Goal: Communication & Community: Answer question/provide support

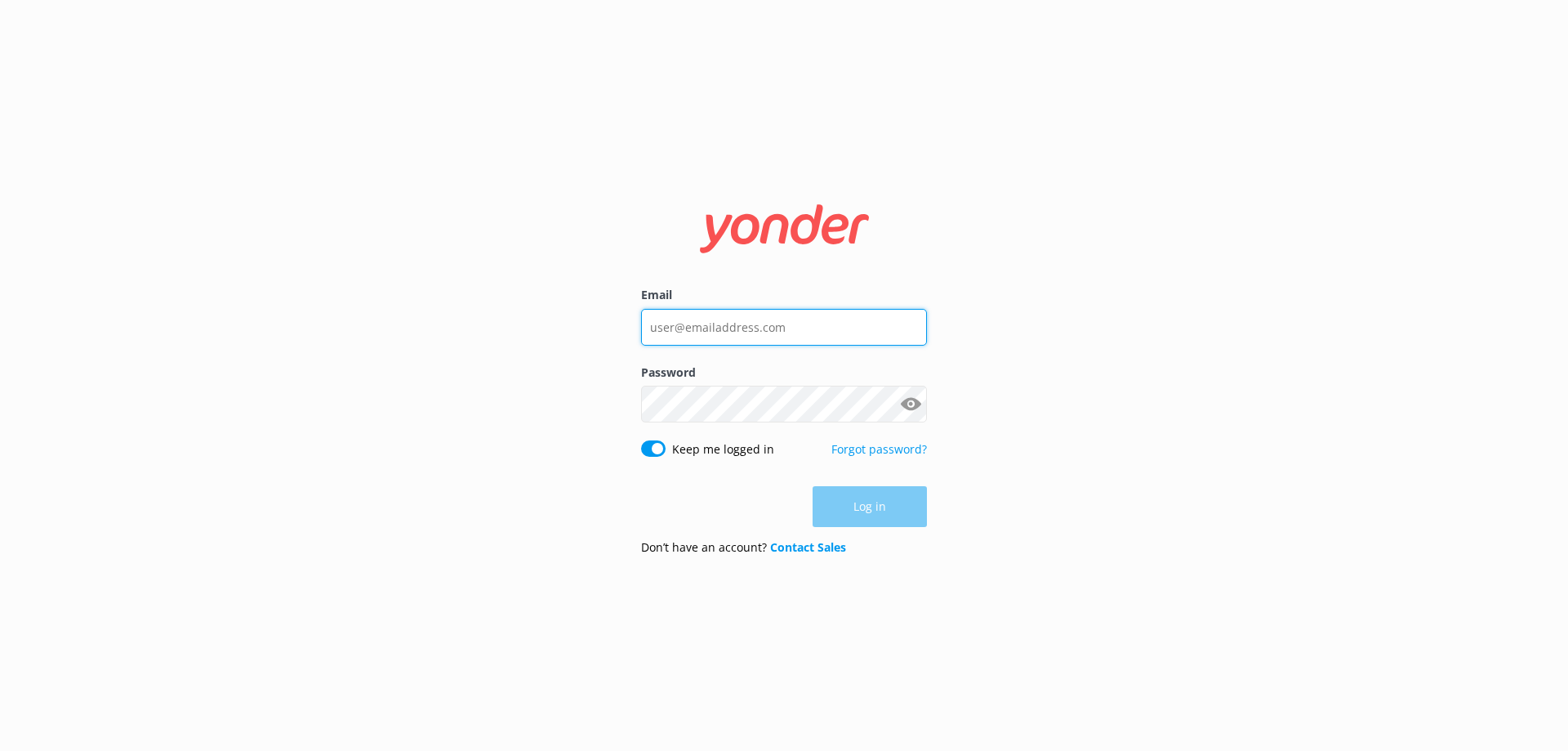
type input "[EMAIL_ADDRESS][DOMAIN_NAME]"
click at [856, 513] on div "Log in" at bounding box center [784, 506] width 285 height 41
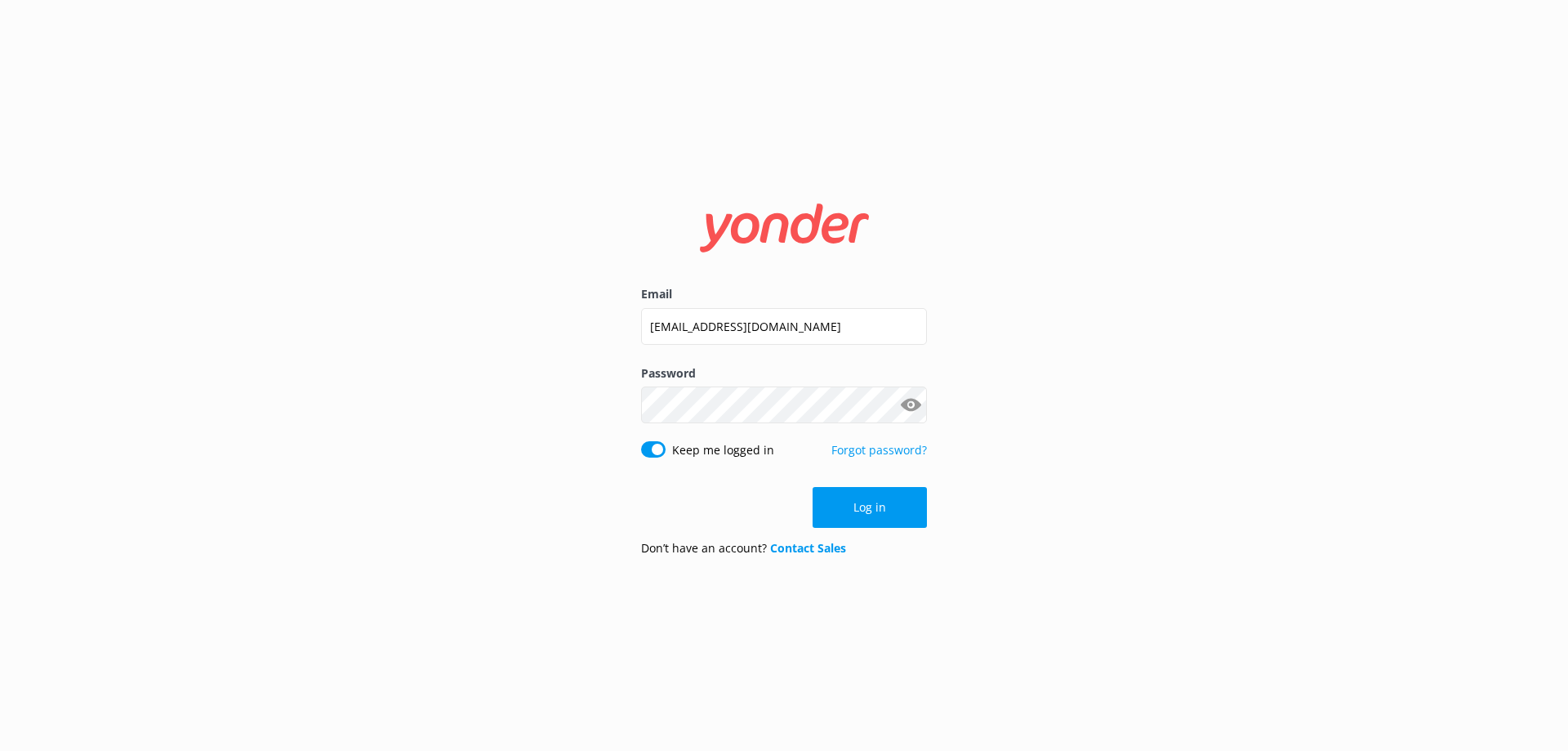
click at [856, 513] on button "Log in" at bounding box center [869, 507] width 114 height 41
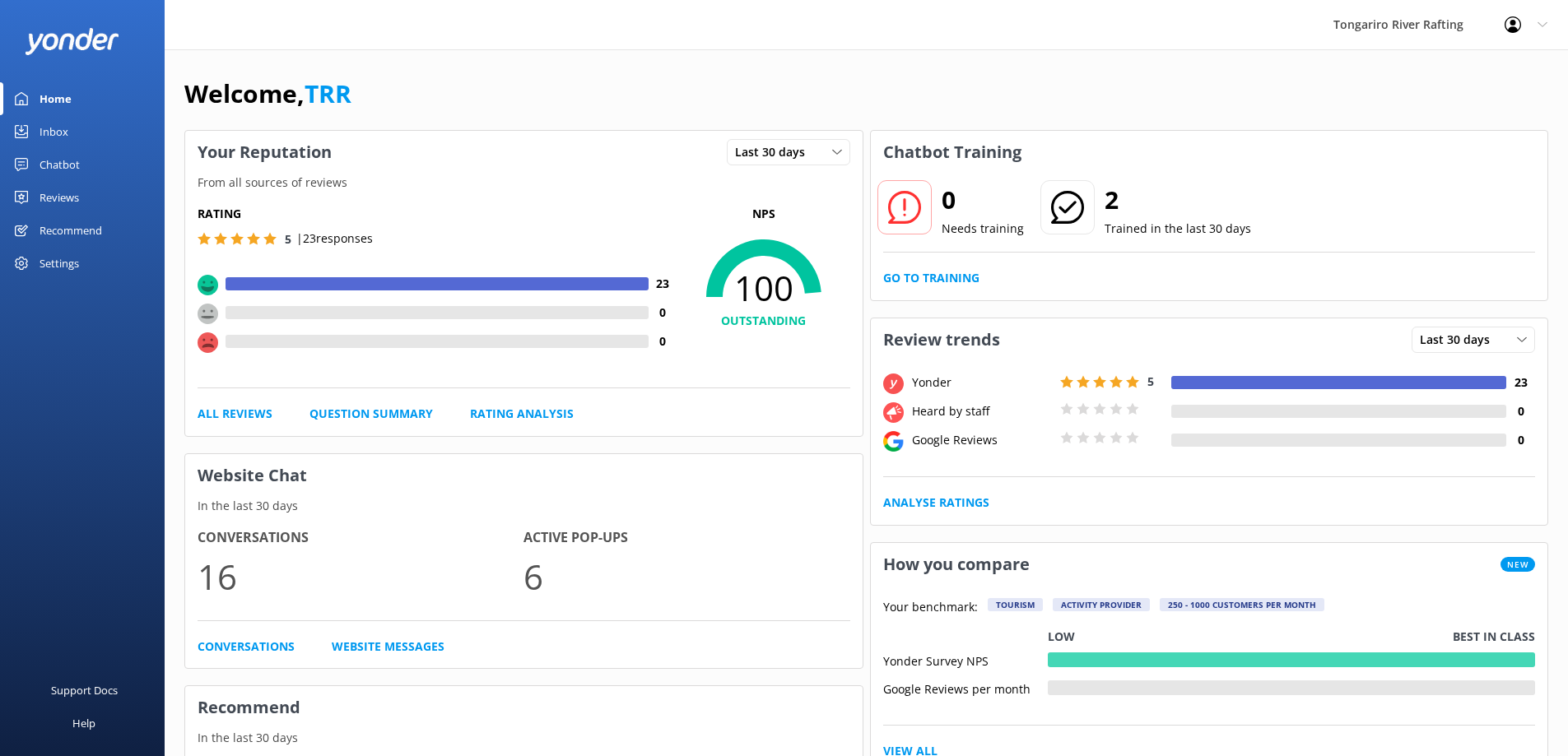
click at [75, 135] on link "Inbox" at bounding box center [82, 131] width 164 height 33
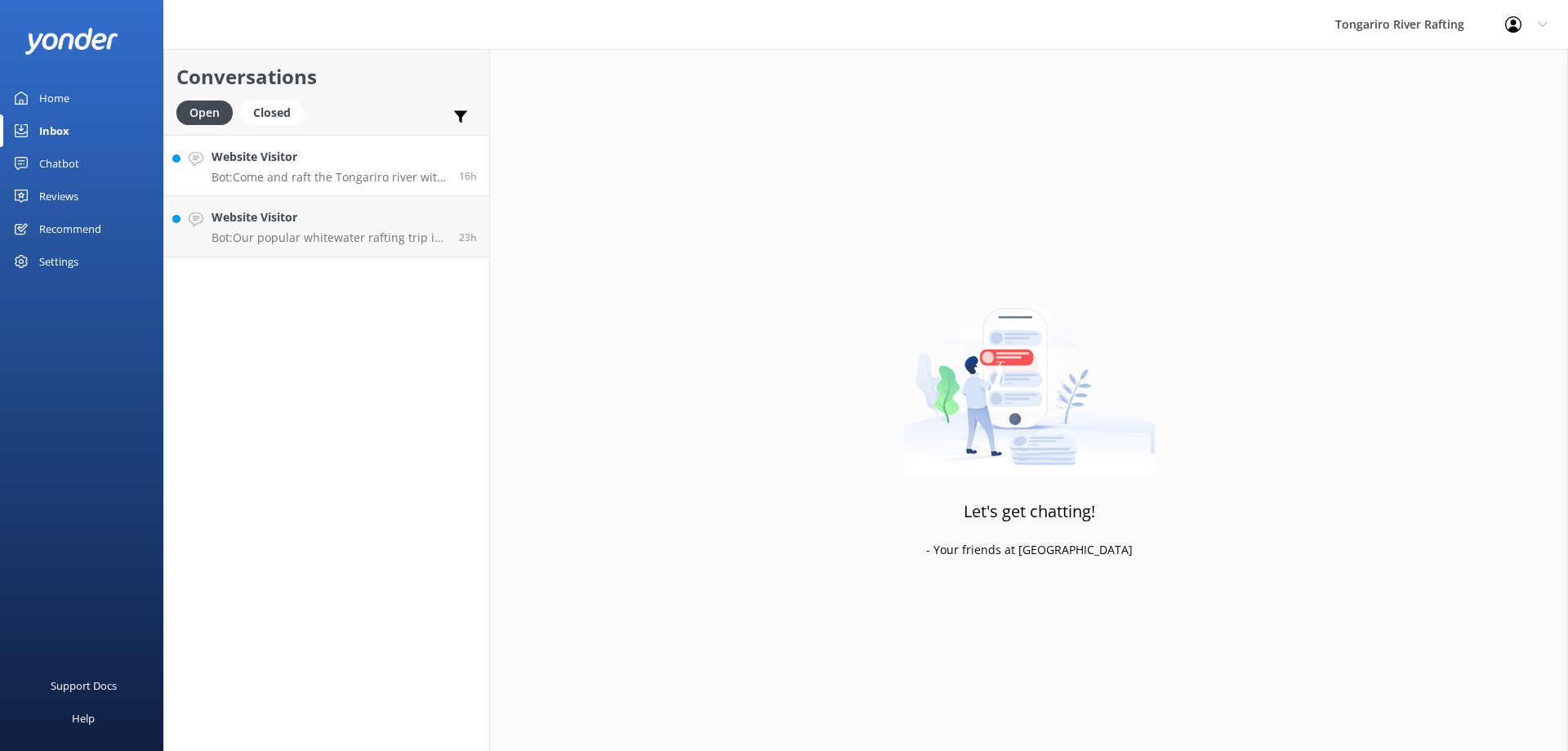
click at [348, 172] on p "Bot: Come and raft the Tongariro river with us! We offer Whitewater Grade 3 and…" at bounding box center [329, 177] width 235 height 15
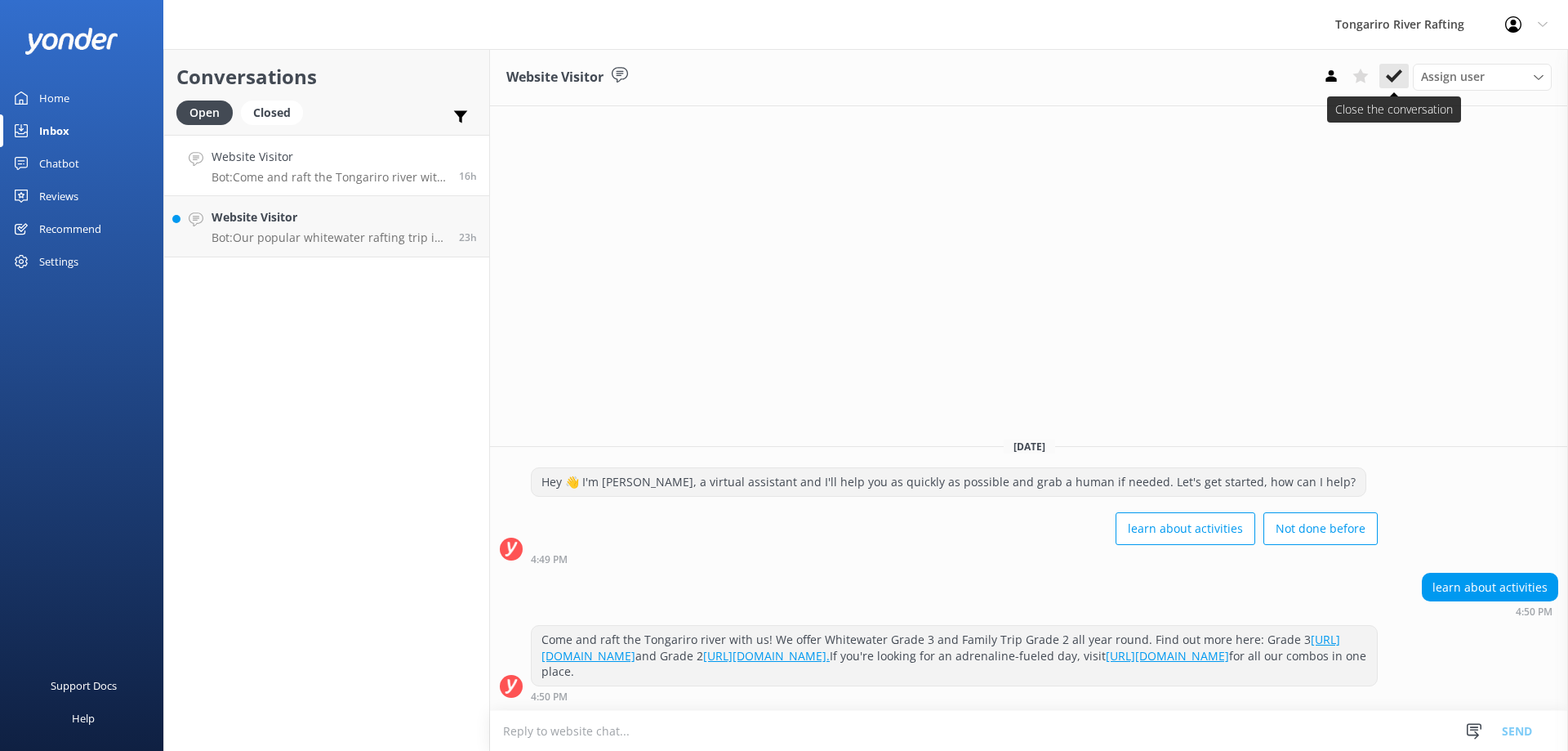
click at [1393, 77] on icon at bounding box center [1395, 76] width 17 height 17
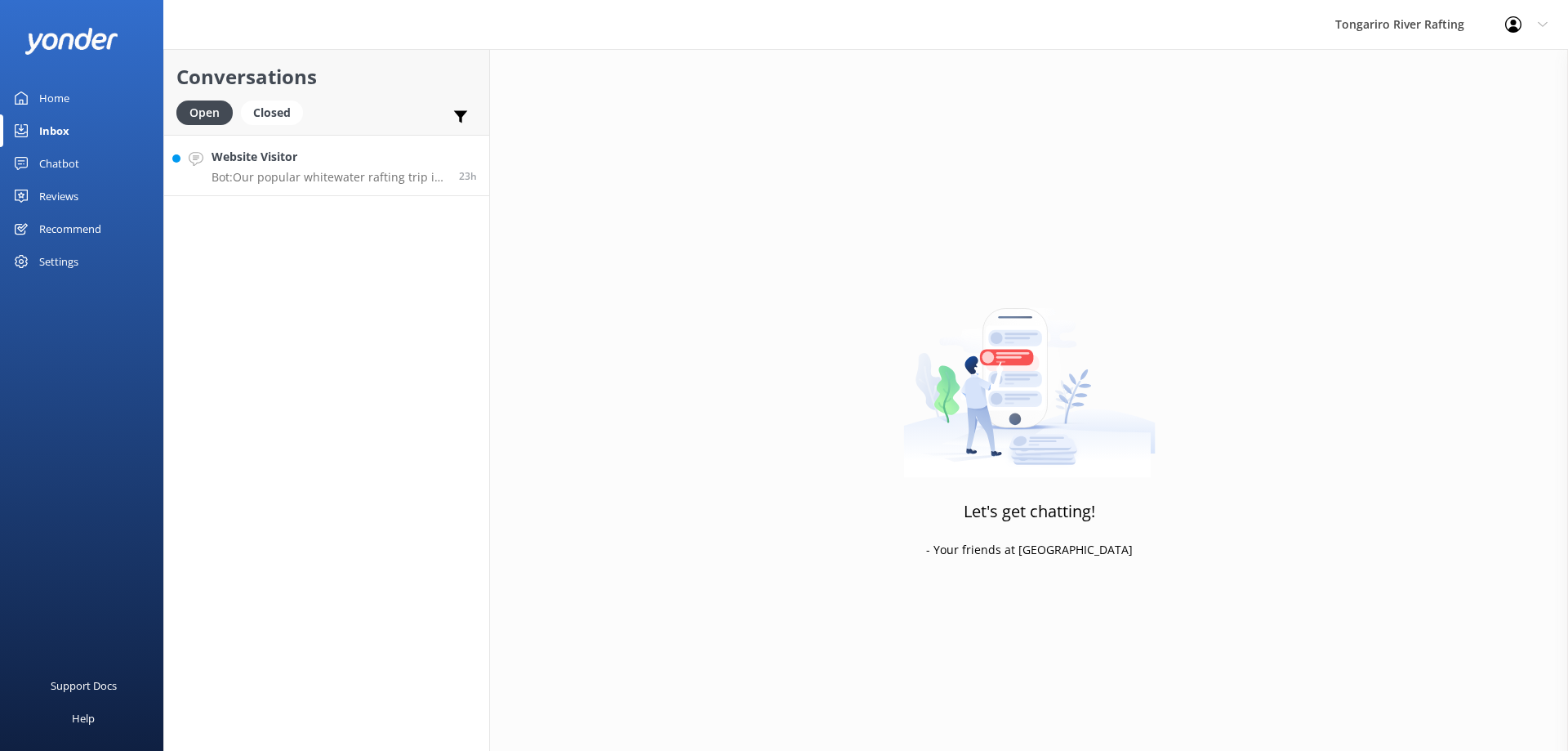
click at [360, 172] on p "Bot: Our popular whitewater rafting trip is suitable for both inexperienced and…" at bounding box center [329, 177] width 235 height 15
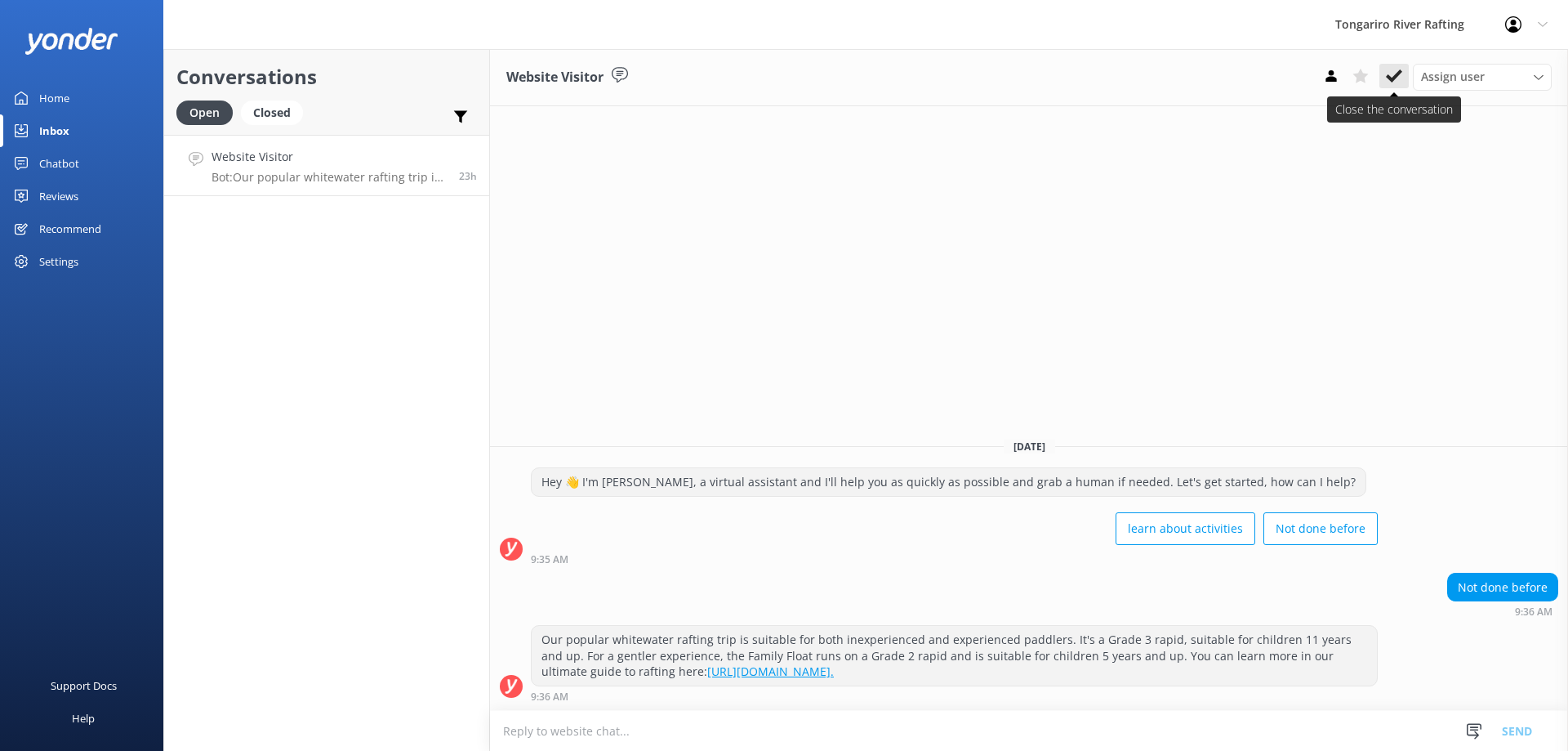
click at [1384, 74] on button at bounding box center [1394, 76] width 30 height 24
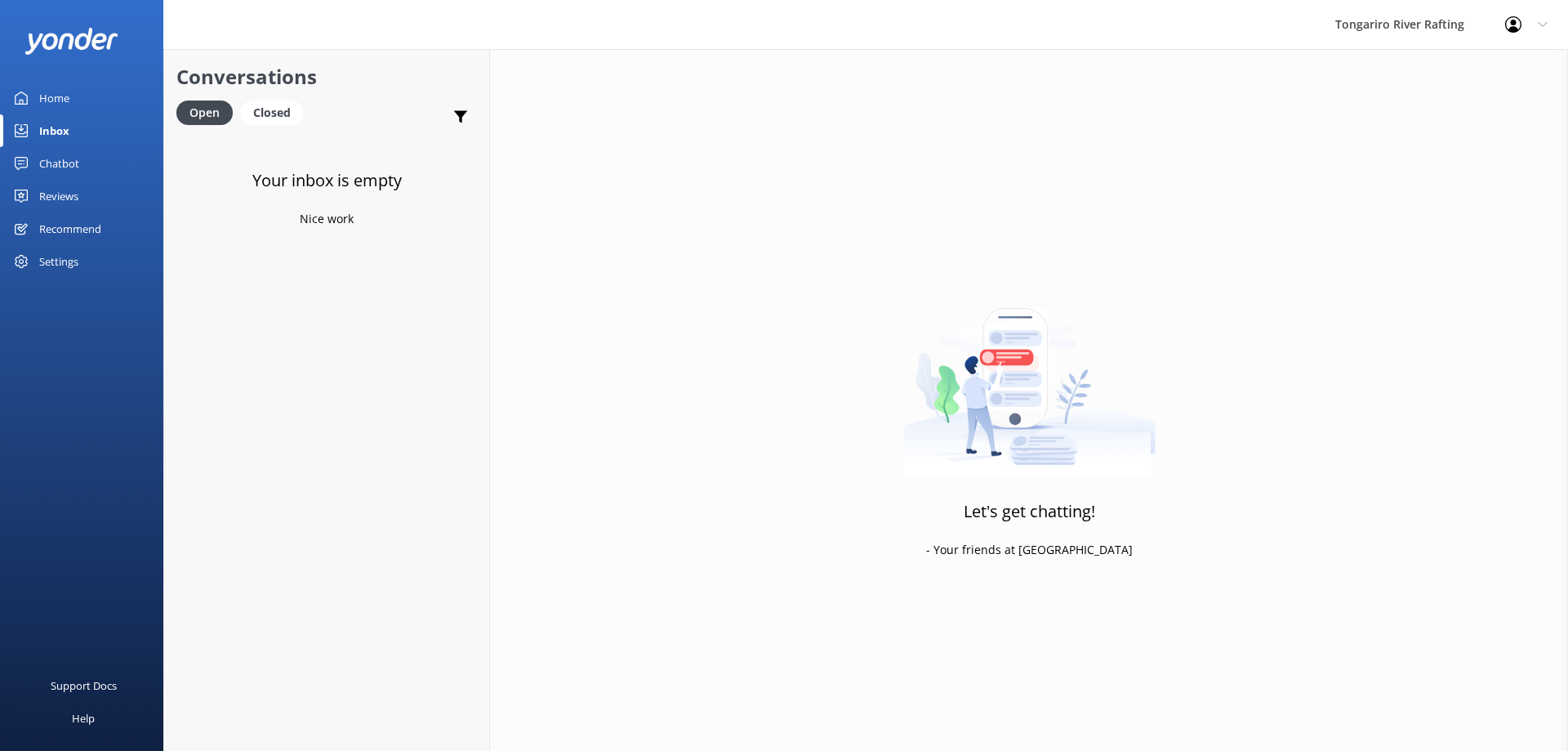
click at [75, 95] on link "Home" at bounding box center [82, 97] width 163 height 32
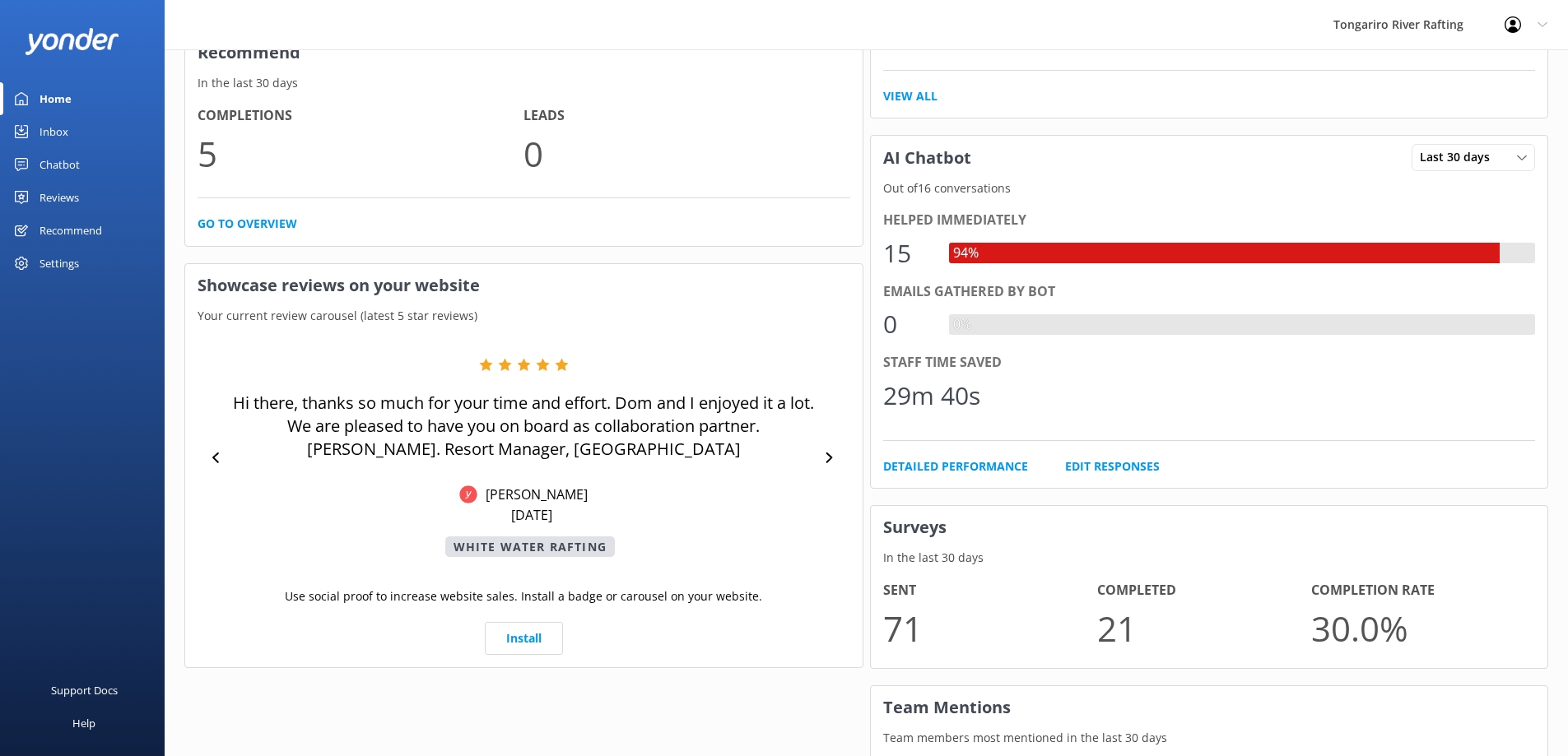
scroll to position [658, 0]
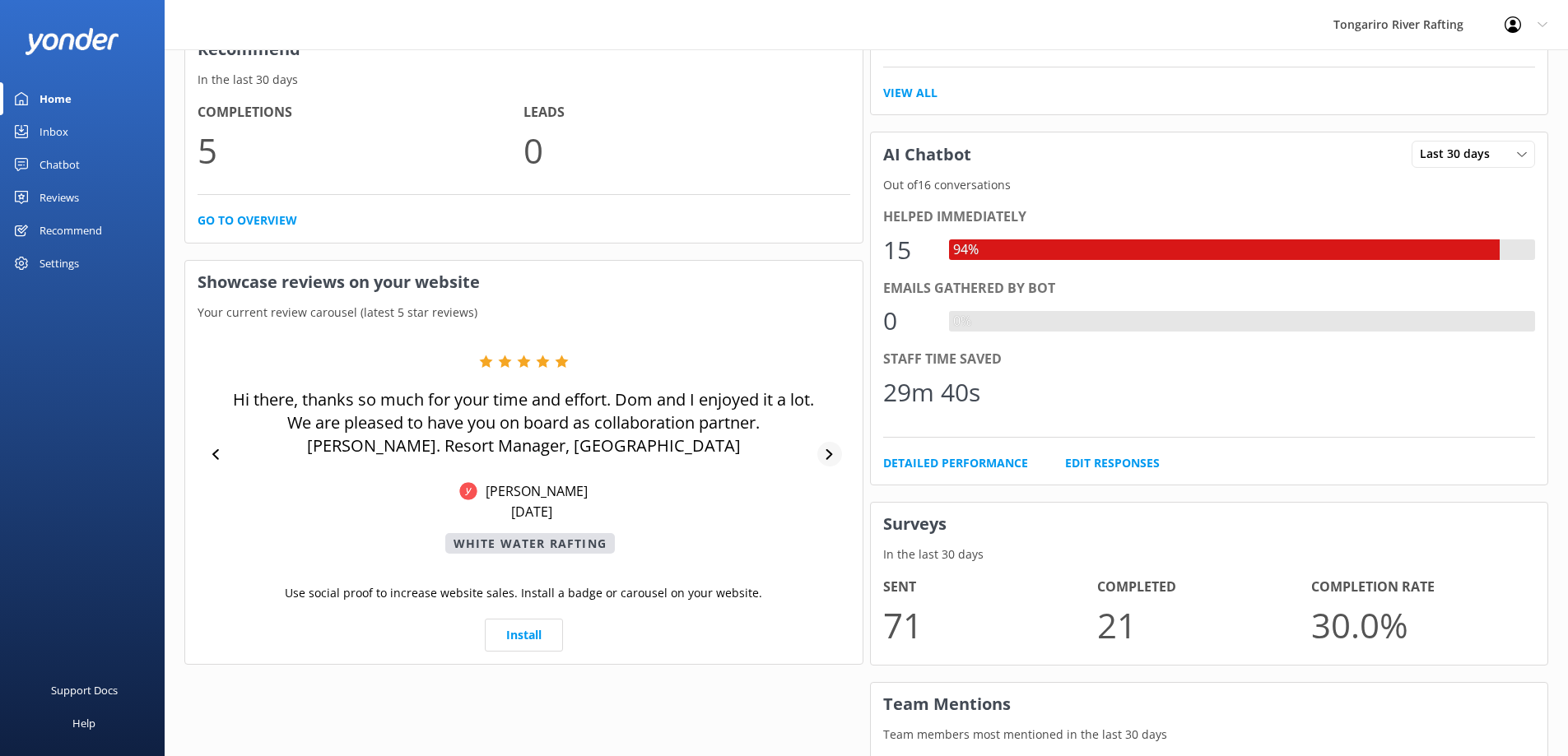
click at [832, 460] on div at bounding box center [829, 454] width 24 height 24
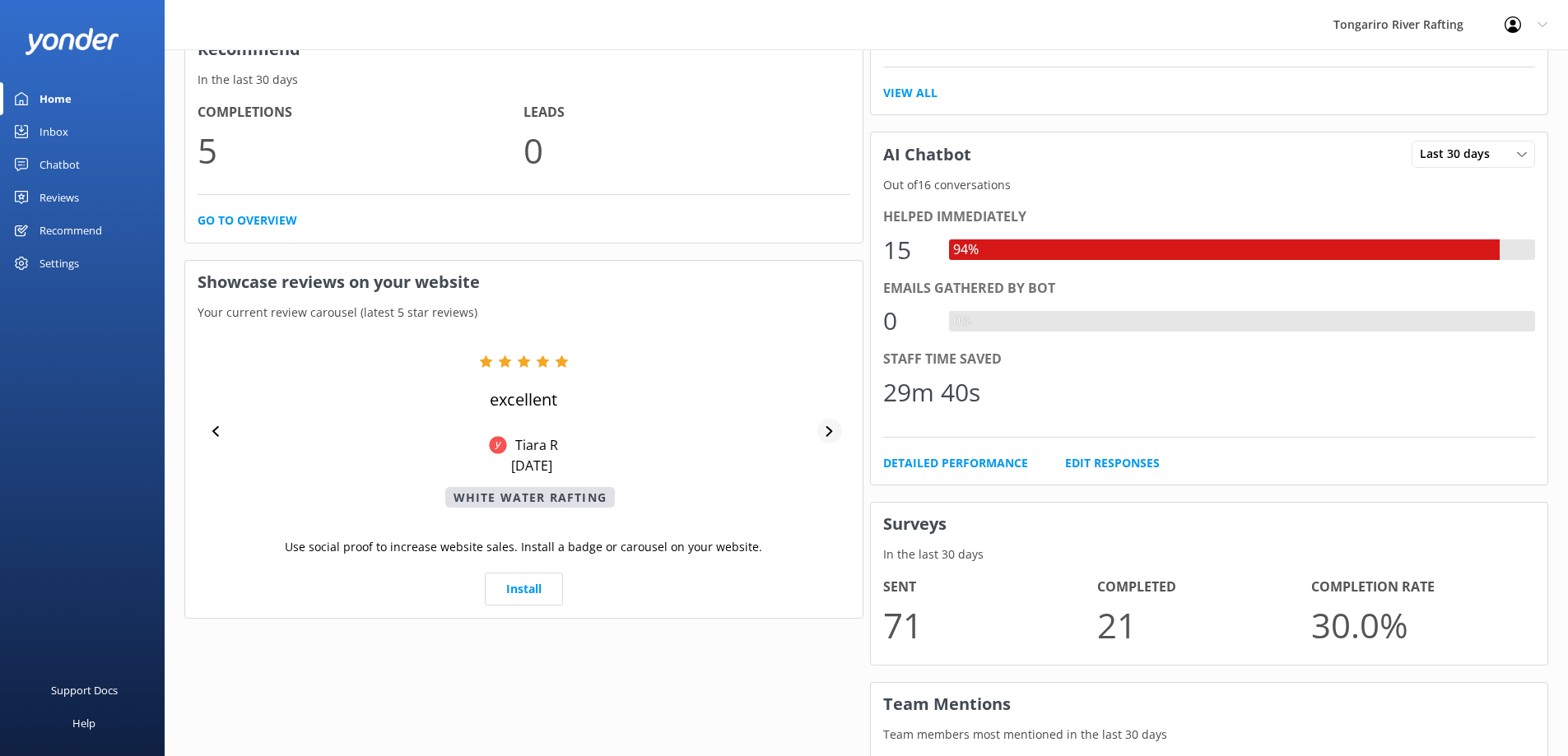
click at [834, 423] on div at bounding box center [829, 431] width 24 height 24
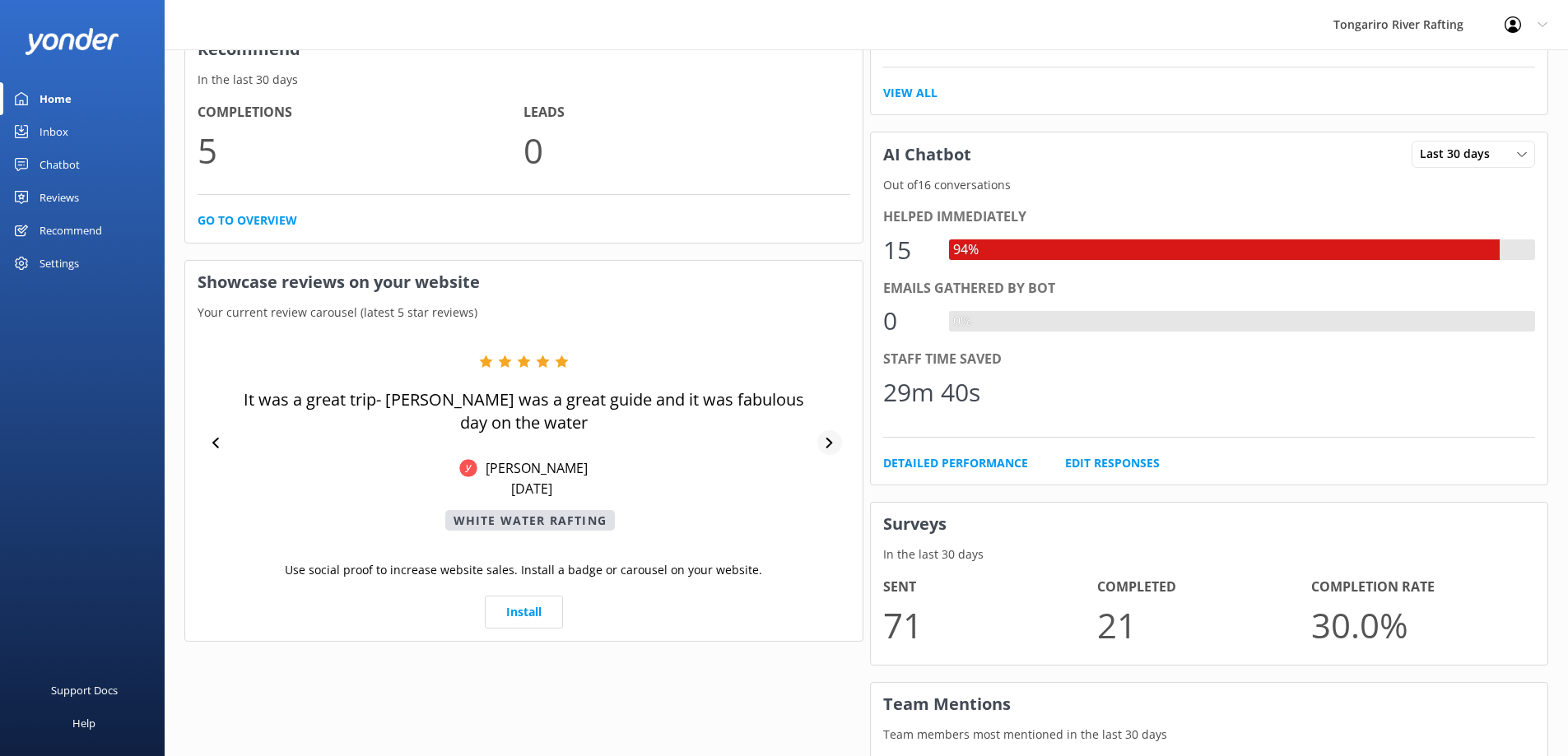
click at [825, 444] on icon at bounding box center [828, 442] width 10 height 10
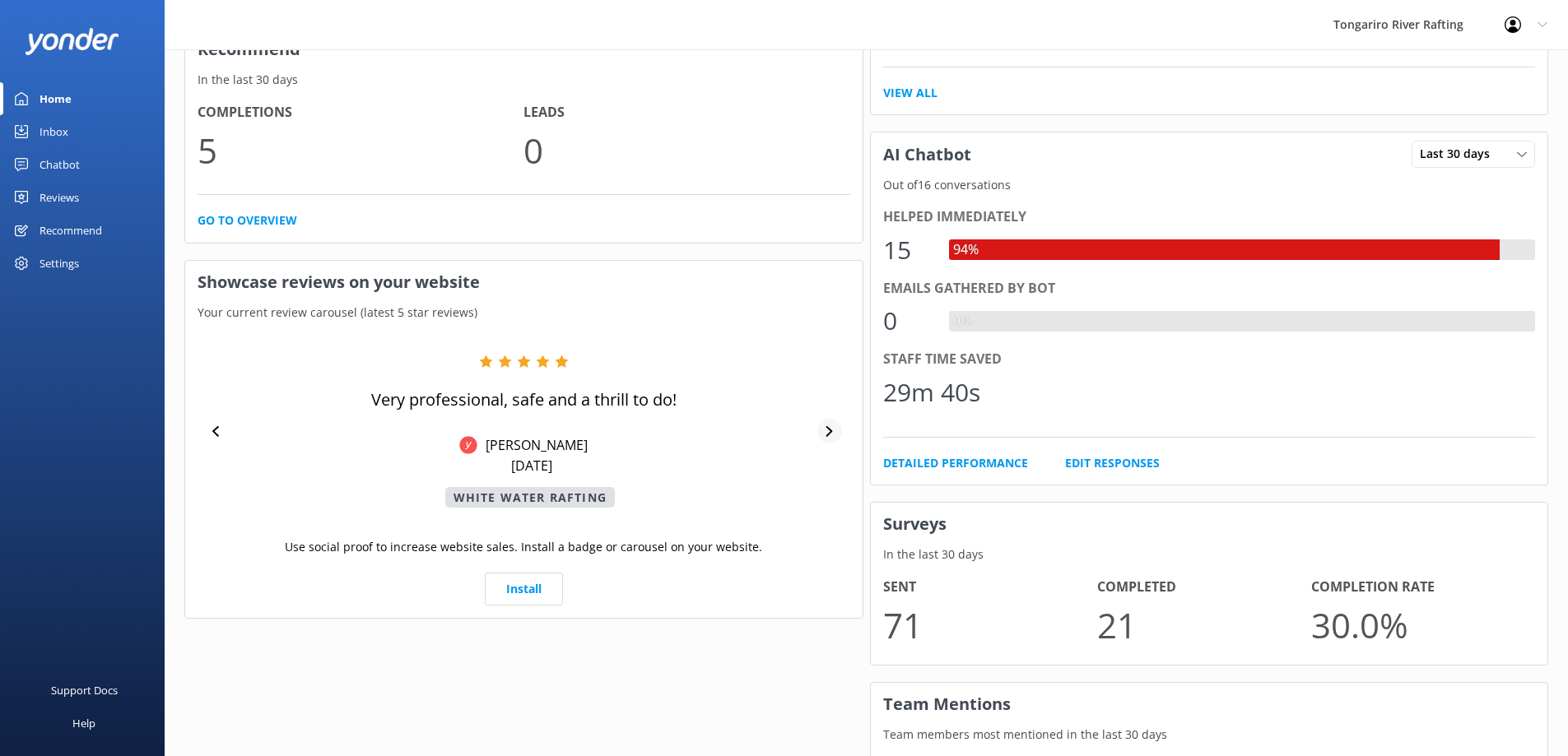
click at [825, 444] on div "Very professional, safe and a thrill to do! [PERSON_NAME] [DATE] White Water Ra…" at bounding box center [524, 431] width 653 height 153
click at [826, 439] on div at bounding box center [829, 431] width 24 height 24
